Goal: Find specific page/section: Find specific page/section

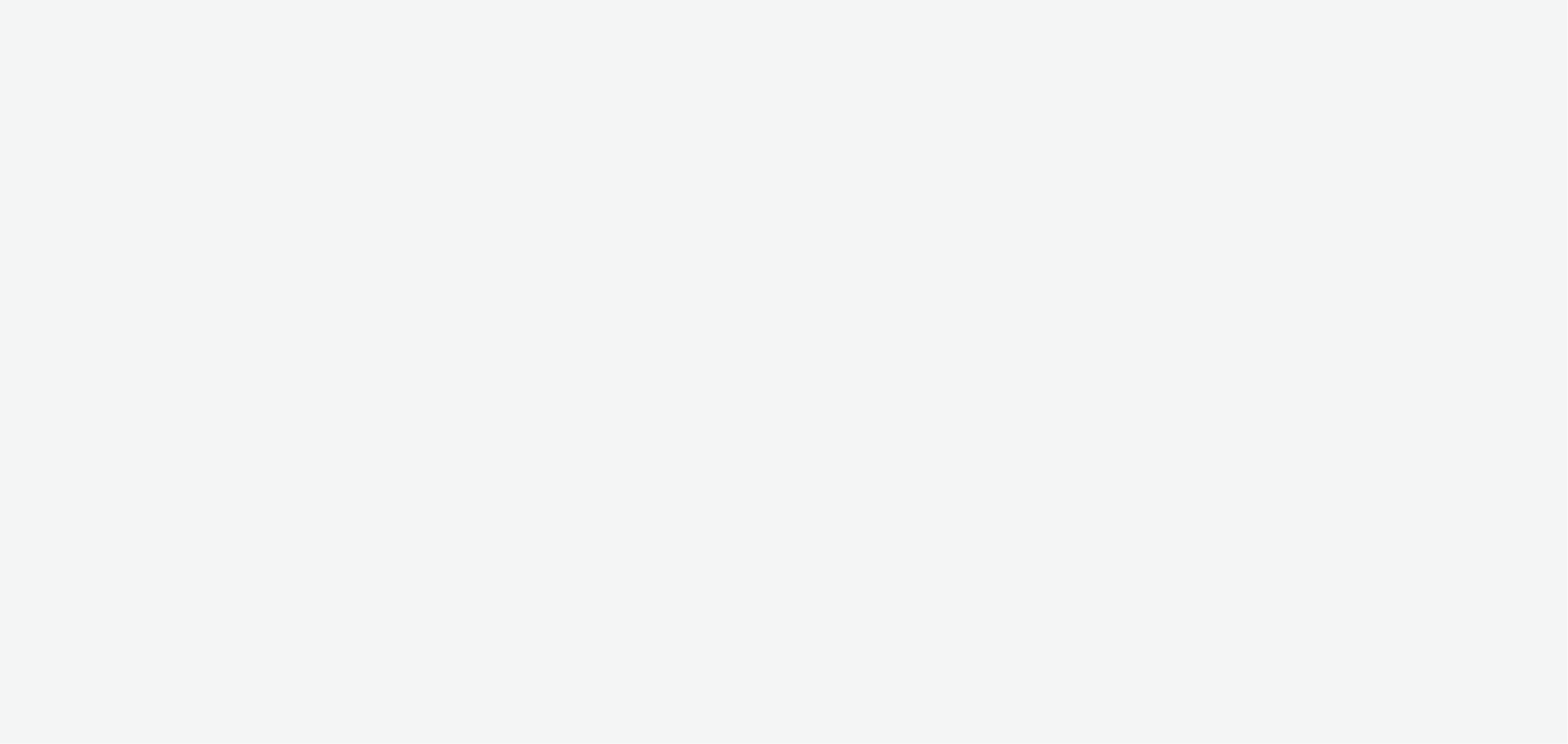
select select "6a9f09a4-7b7b-40b3-8e71-12b2a2313ff3"
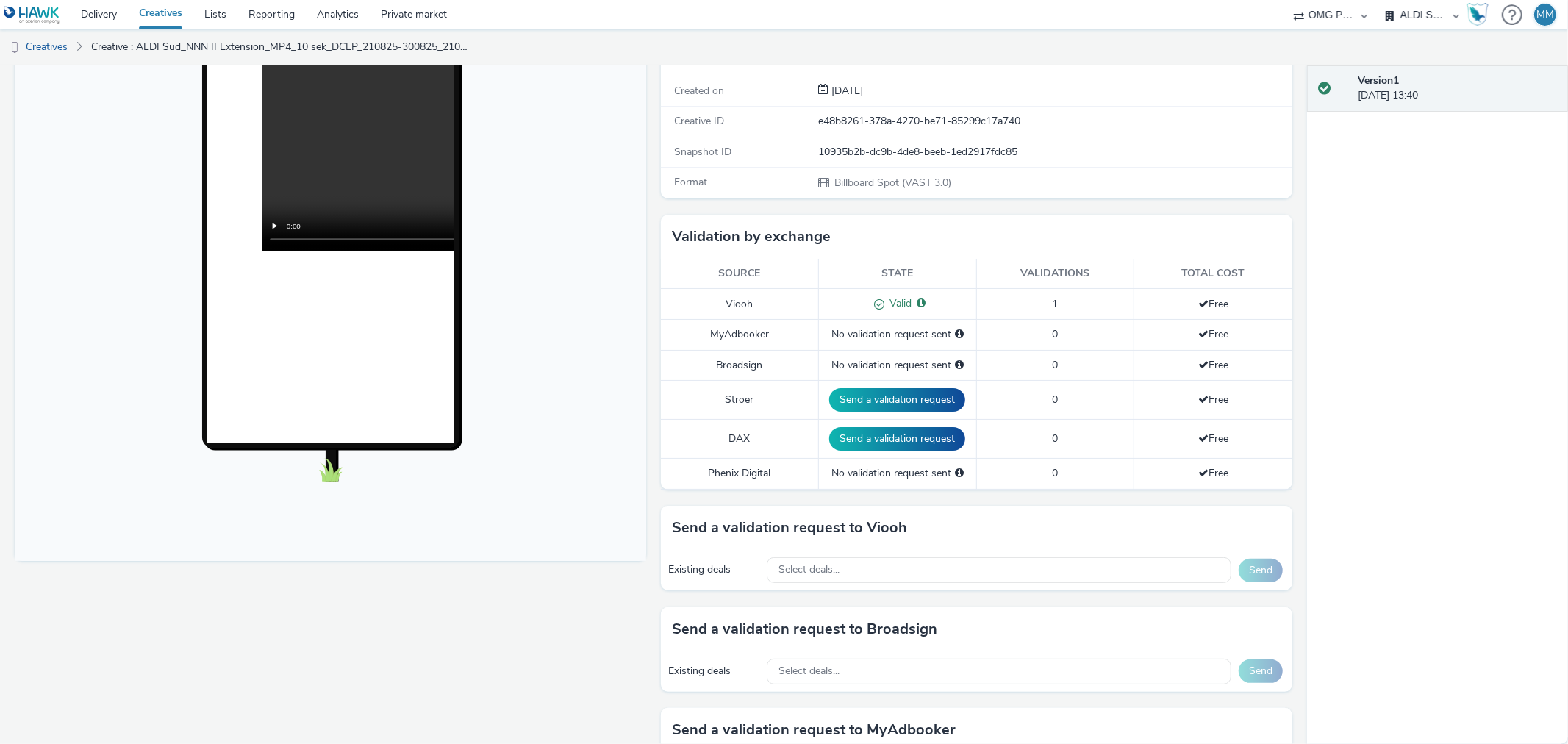
scroll to position [245, 0]
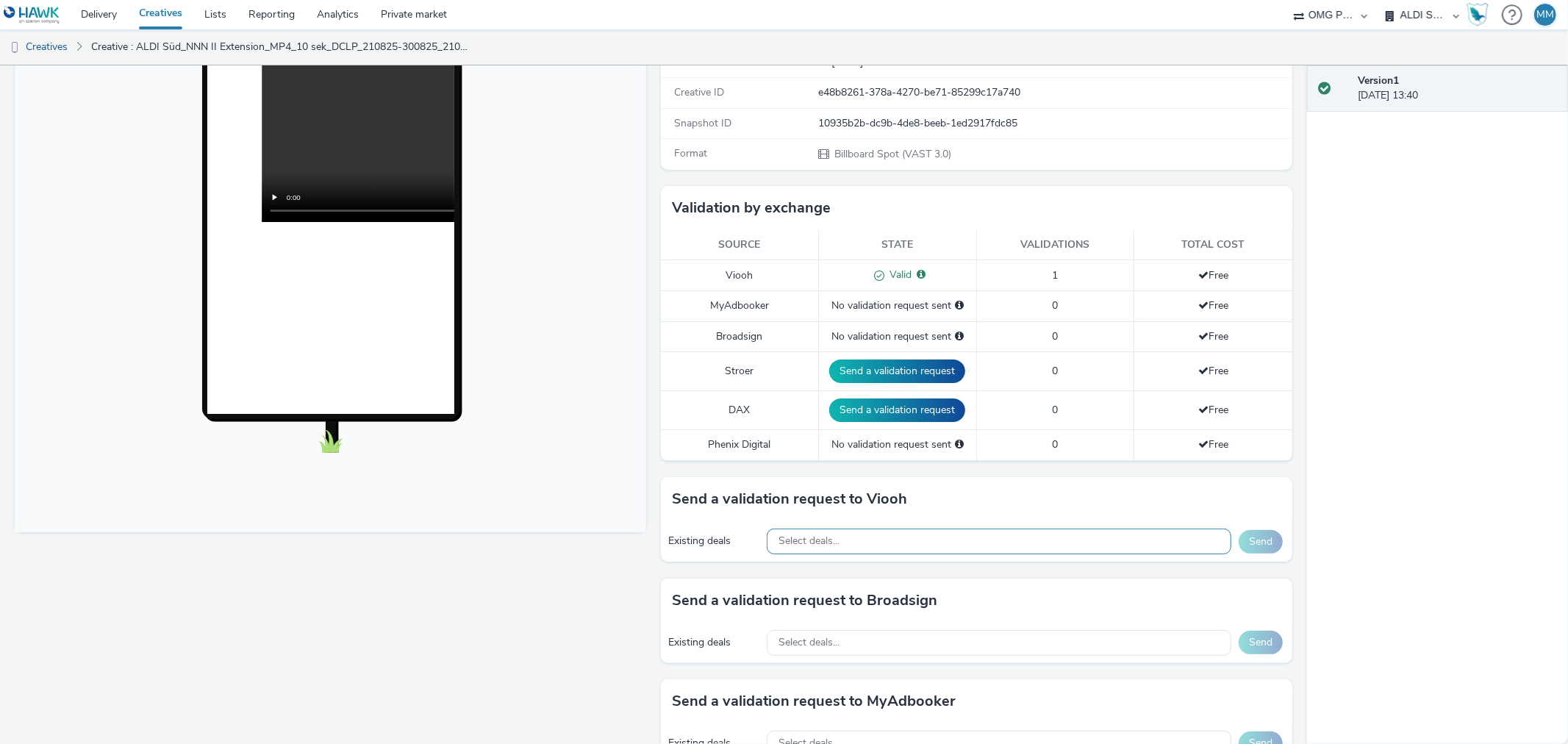
click at [815, 538] on span "Select deals..." at bounding box center [809, 540] width 61 height 13
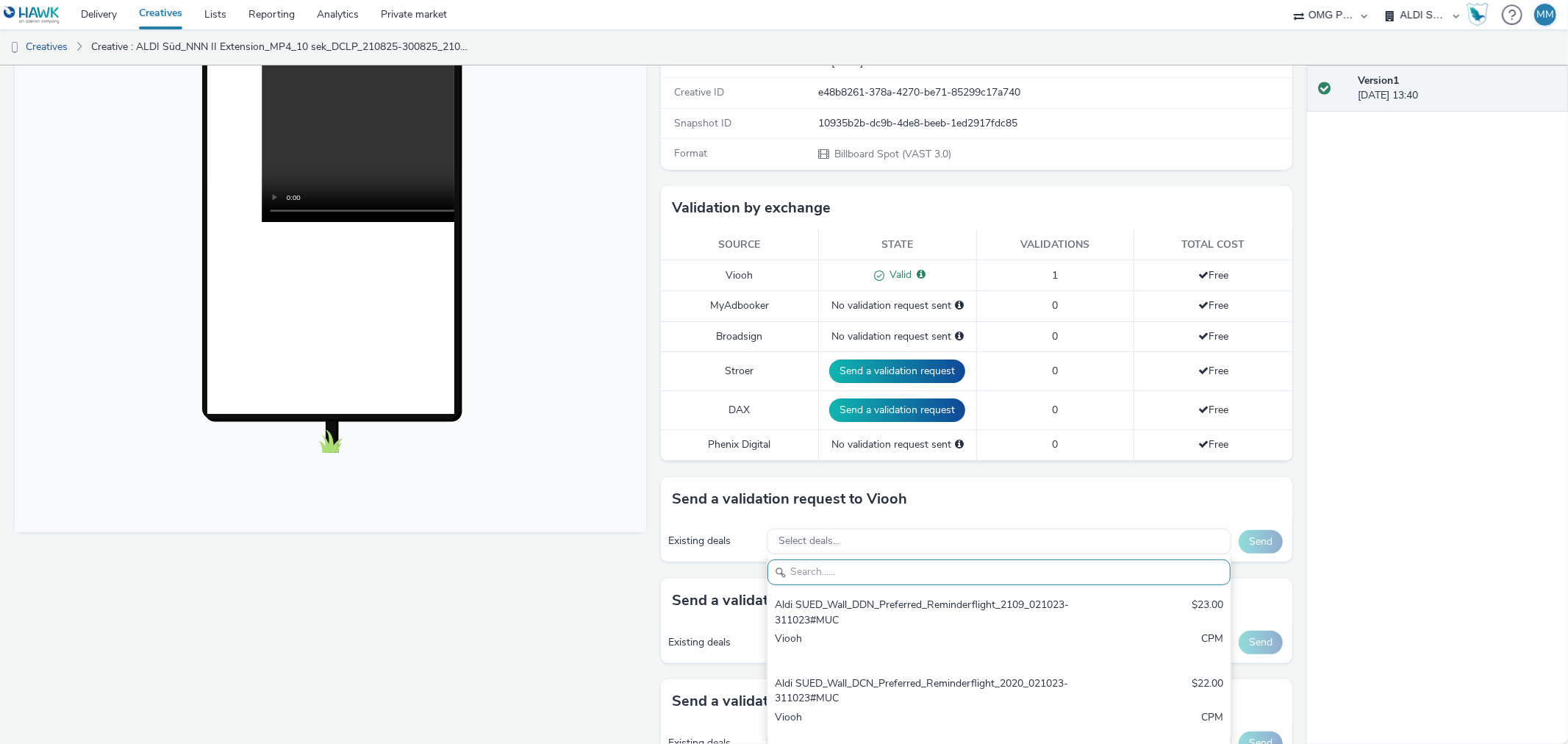
click at [695, 535] on div "Existing deals" at bounding box center [713, 540] width 91 height 14
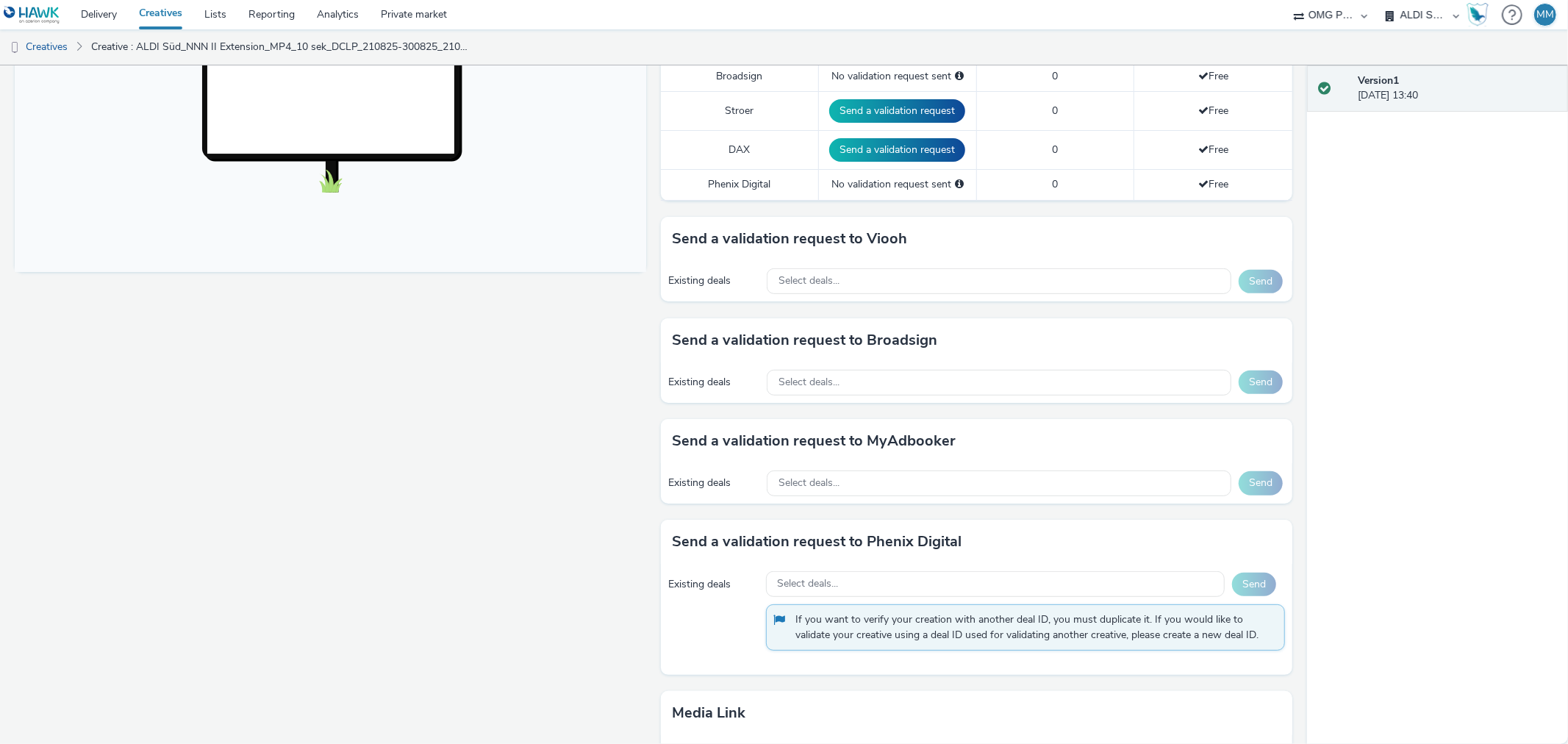
scroll to position [0, 0]
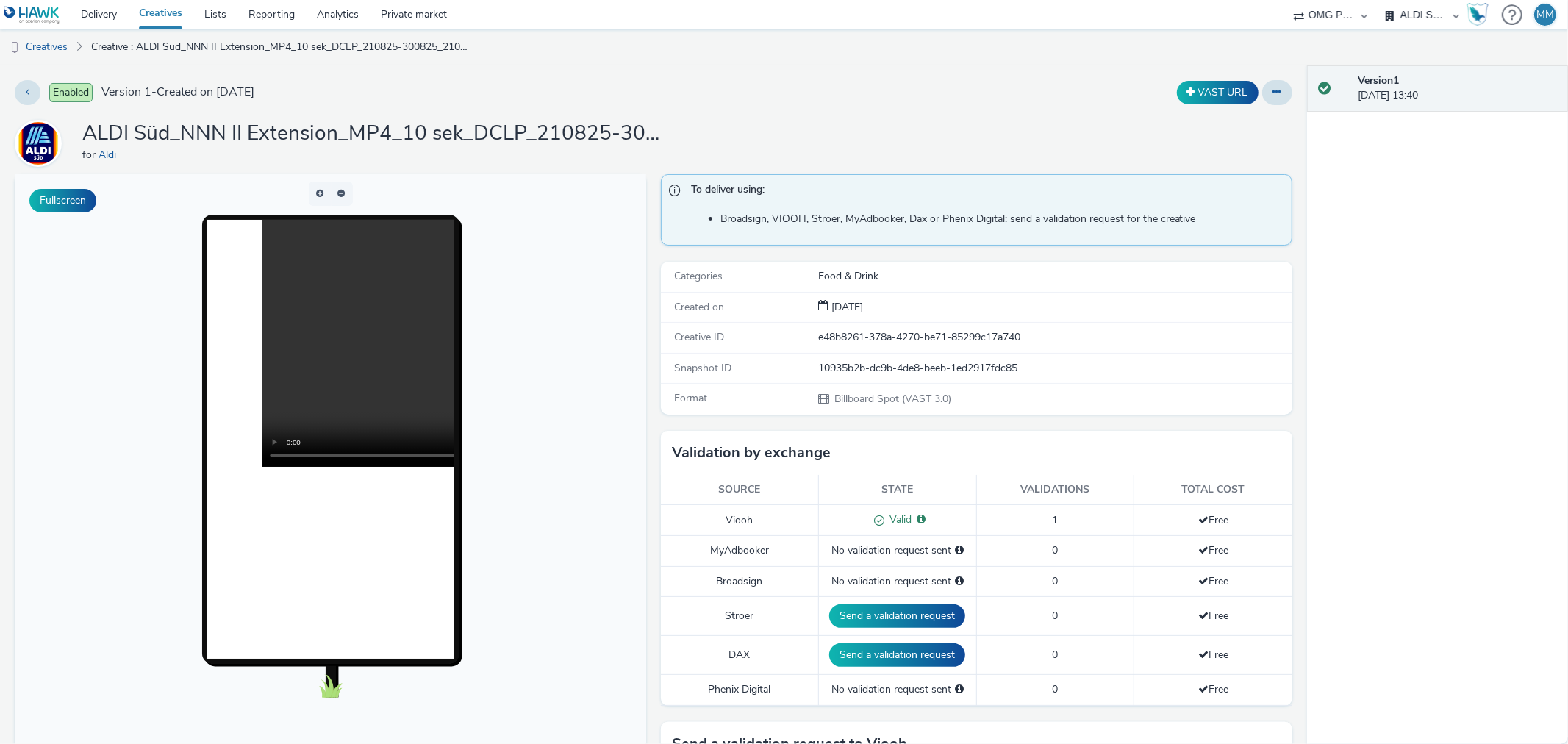
click at [152, 14] on link "Creatives" at bounding box center [161, 14] width 66 height 29
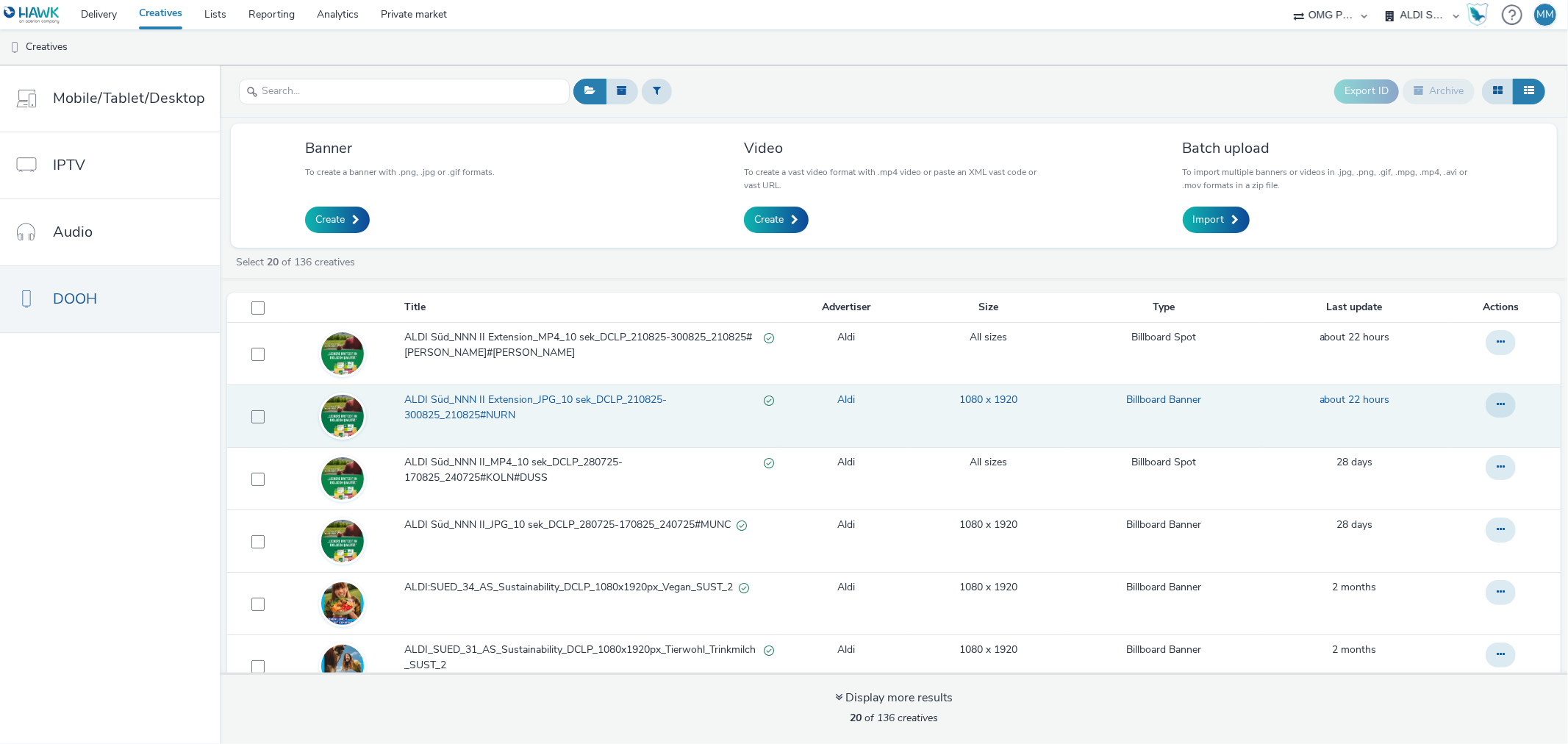
click at [471, 398] on span "ALDI Süd_NNN II Extension_JPG_10 sek_DCLP_210825-300825_210825#NURN" at bounding box center [584, 407] width 359 height 30
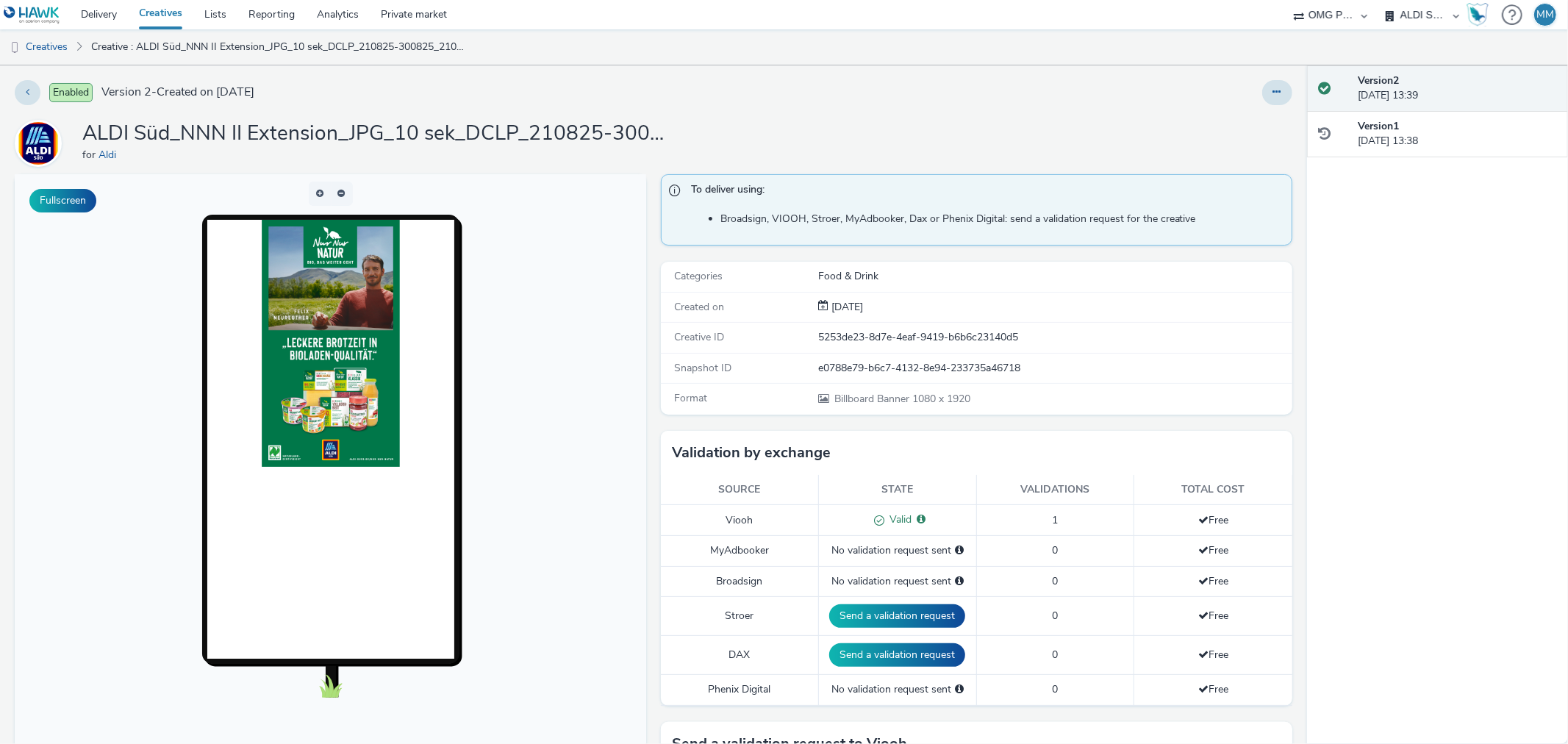
drag, startPoint x: 797, startPoint y: 393, endPoint x: 809, endPoint y: 362, distance: 33.2
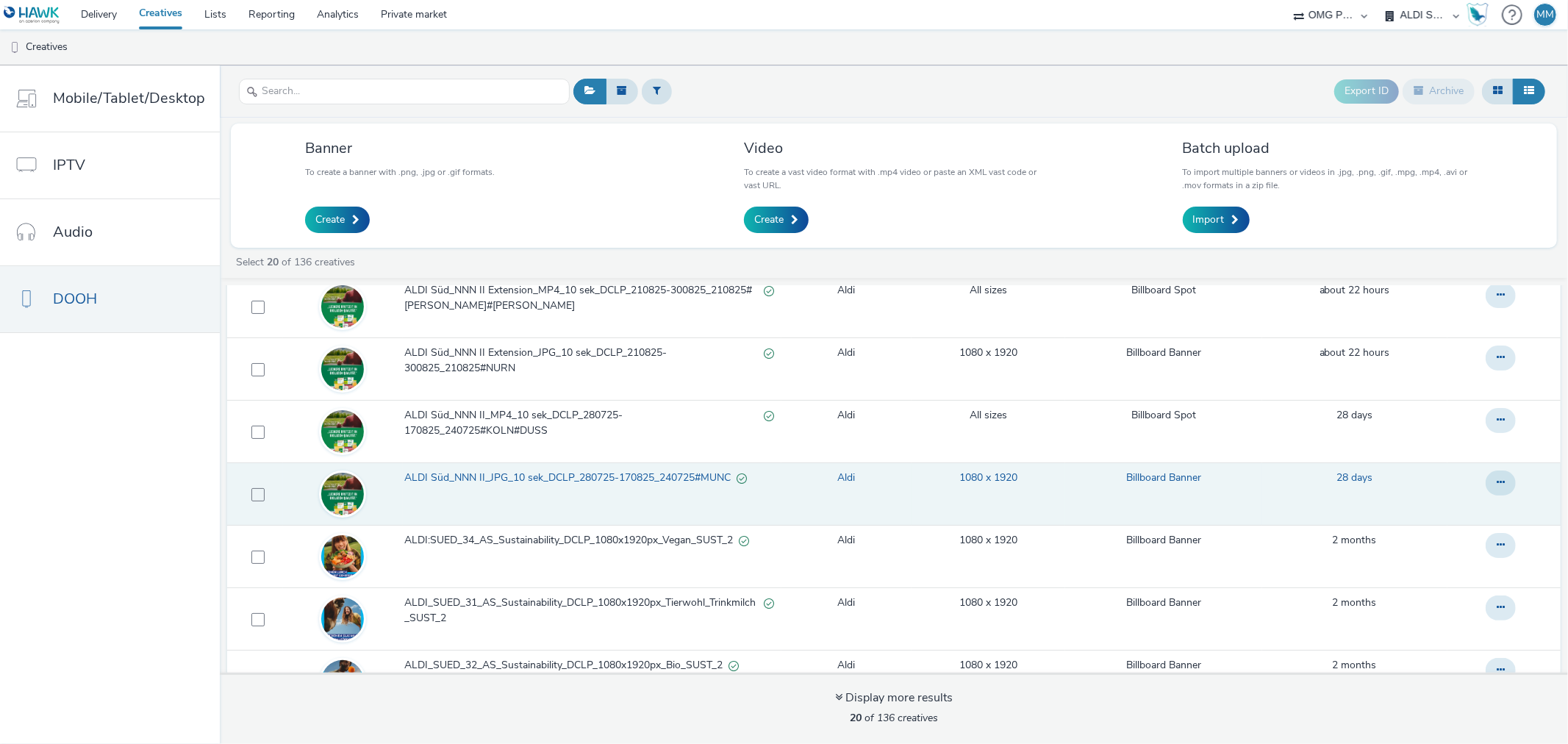
scroll to position [82, 0]
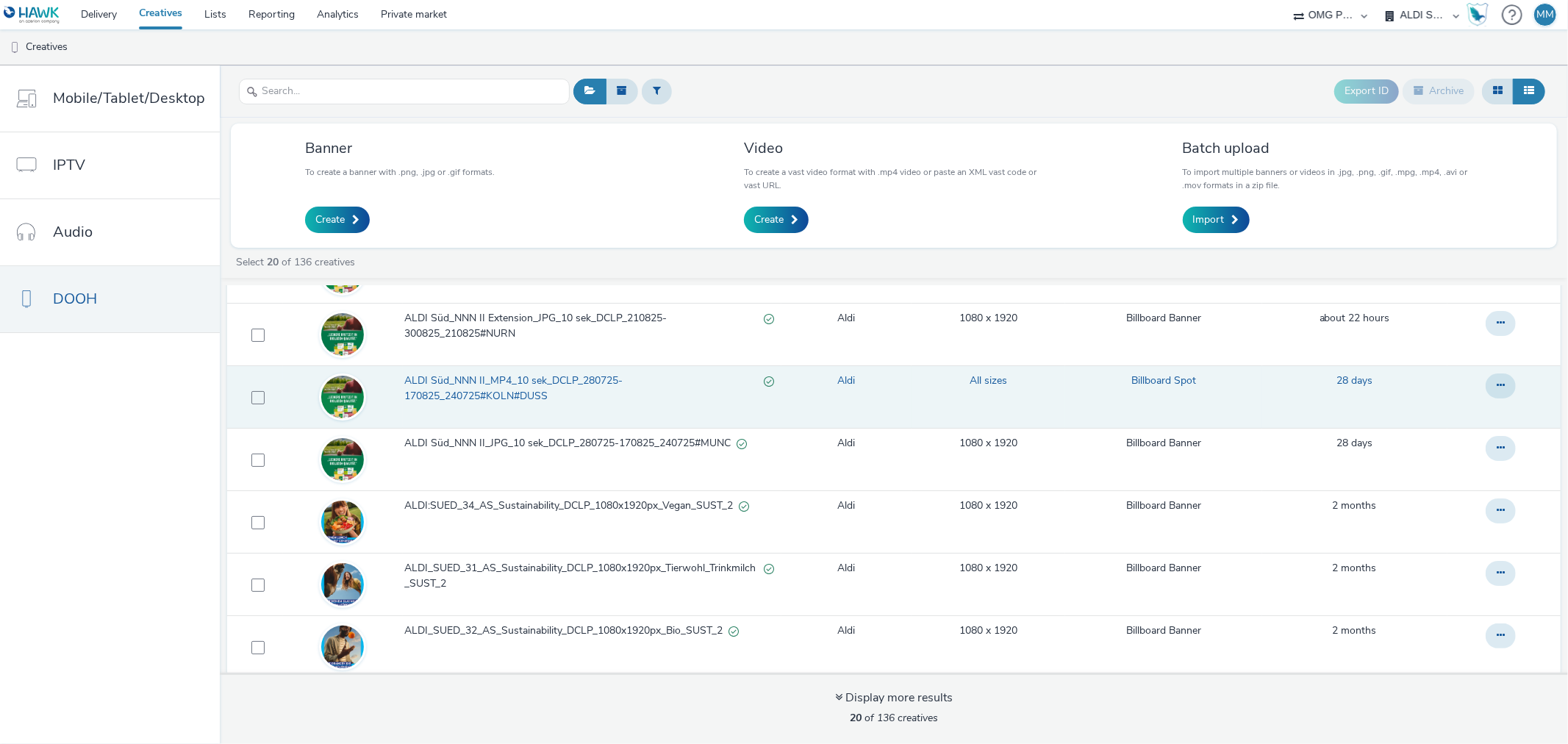
click at [563, 386] on span "ALDI Süd_NNN II_MP4_10 sek_DCLP_280725-170825_240725#KOLN#DUSS" at bounding box center [584, 388] width 359 height 30
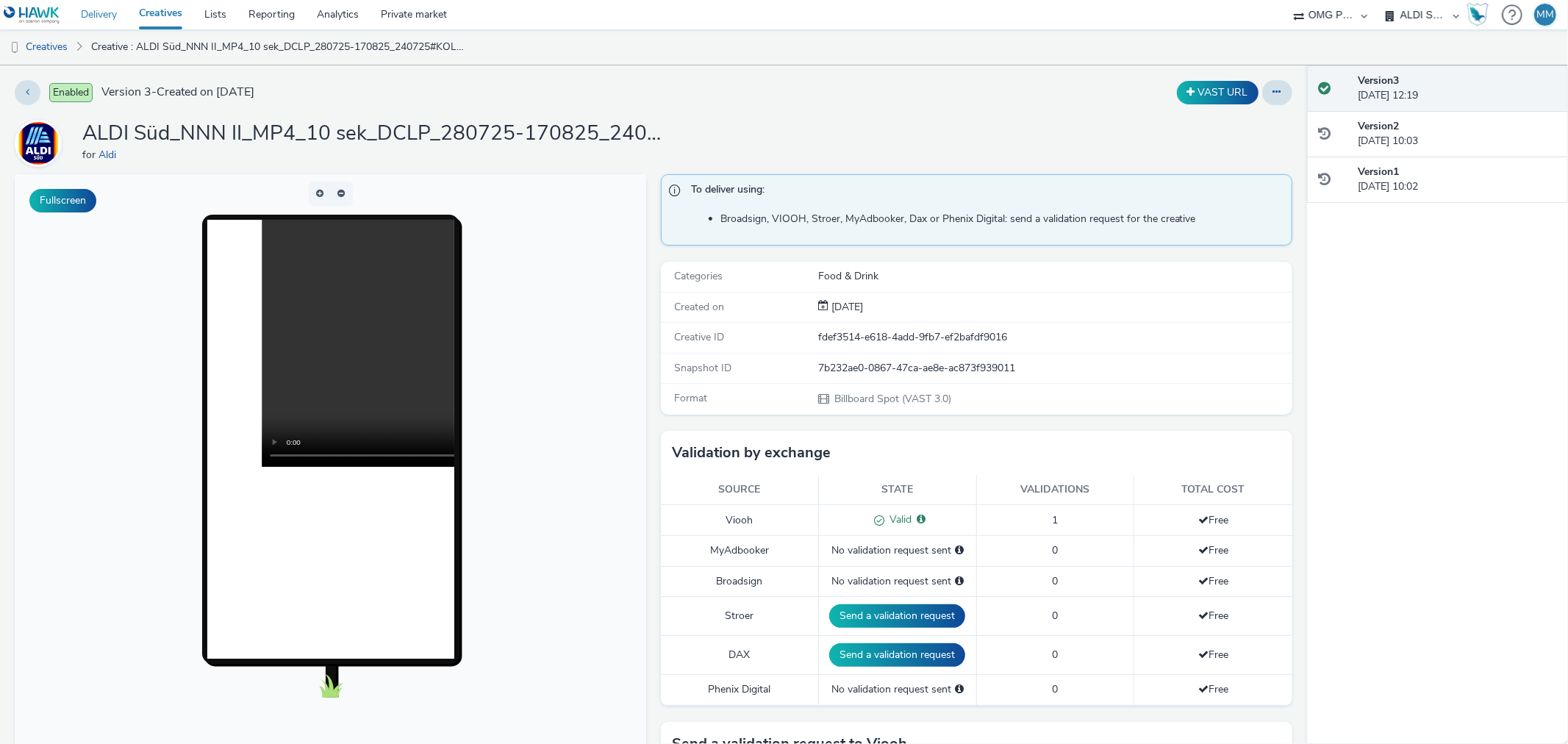
click at [122, 20] on link "Delivery" at bounding box center [98, 14] width 58 height 29
